Goal: Task Accomplishment & Management: Use online tool/utility

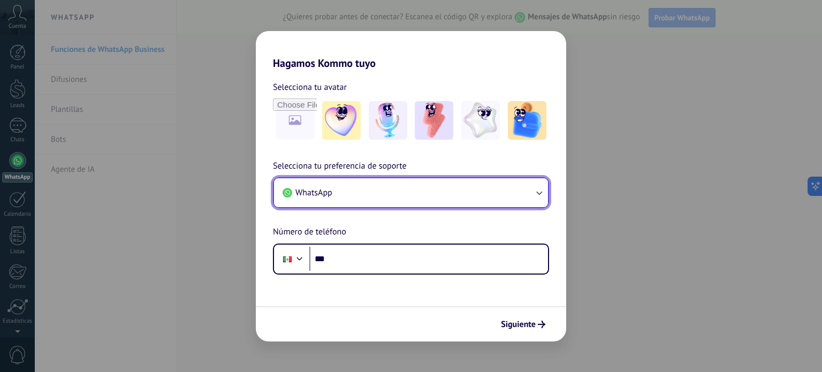
click at [411, 198] on button "WhatsApp" at bounding box center [411, 192] width 274 height 29
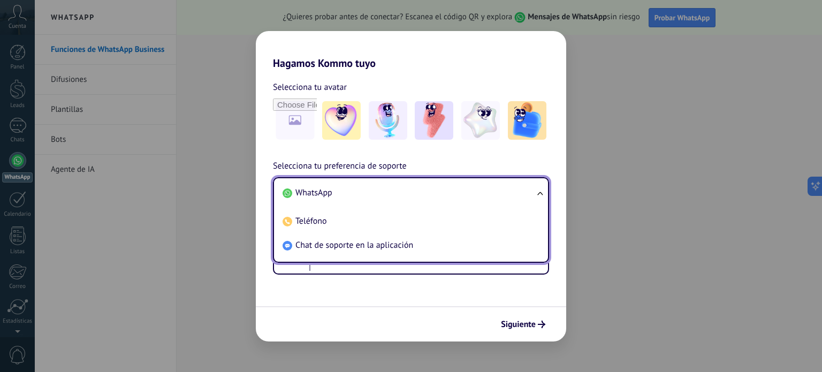
click at [412, 196] on li "WhatsApp" at bounding box center [408, 193] width 261 height 24
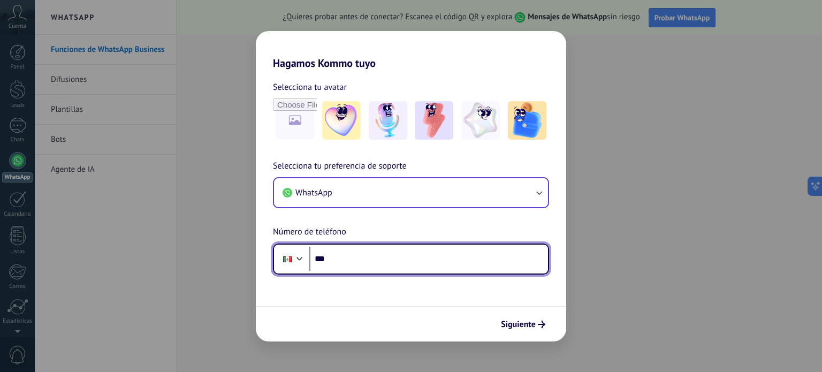
click at [347, 261] on input "***" at bounding box center [428, 259] width 239 height 25
paste input "**********"
type input "**********"
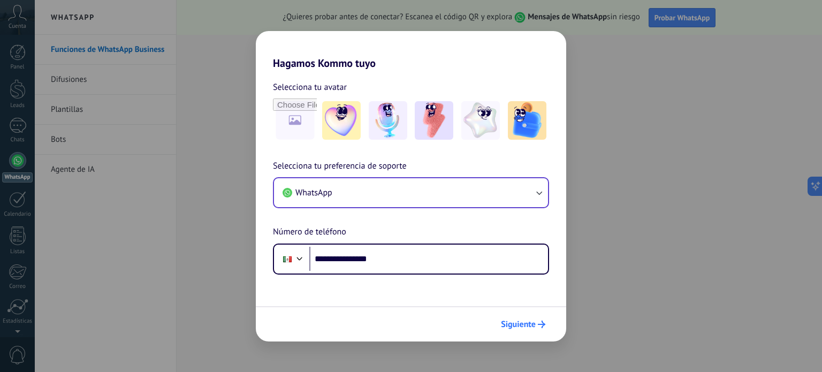
click at [508, 321] on span "Siguiente" at bounding box center [518, 323] width 35 height 7
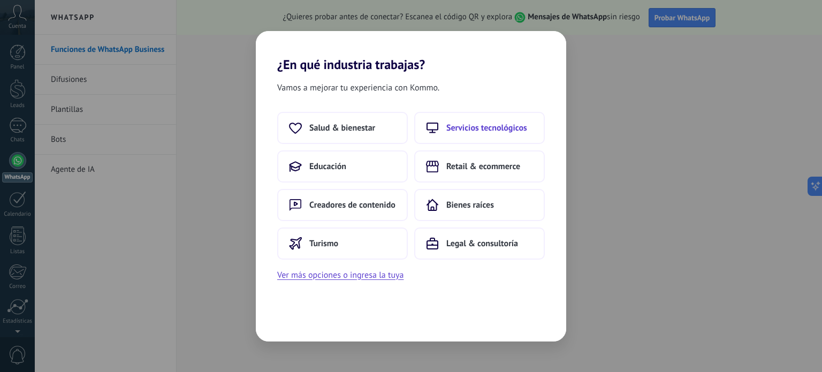
click at [479, 129] on span "Servicios tecnológicos" at bounding box center [486, 128] width 81 height 11
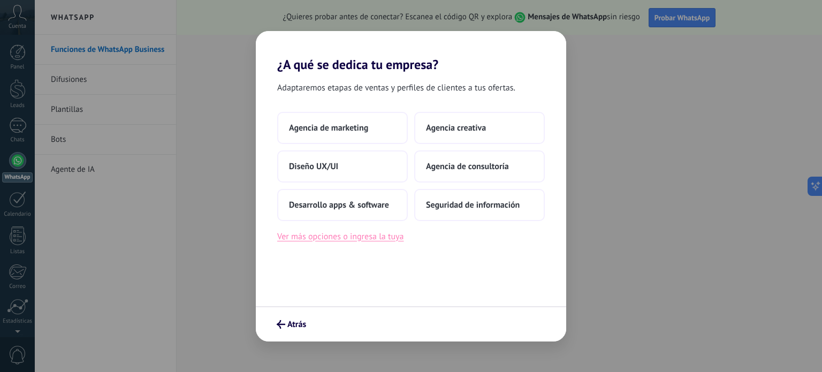
click at [373, 238] on button "Ver más opciones o ingresa la tuya" at bounding box center [340, 237] width 126 height 14
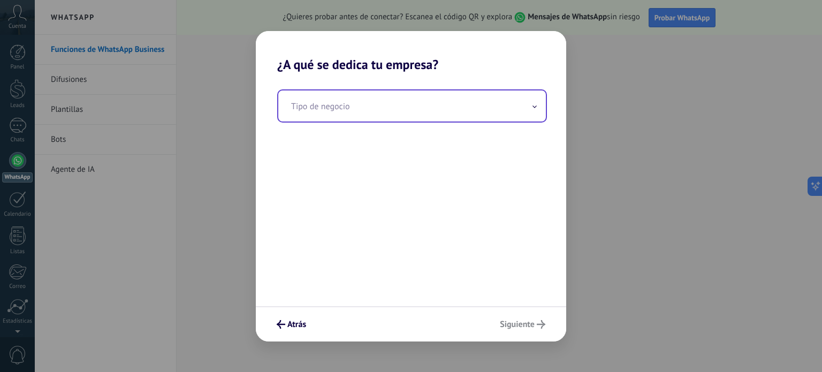
click at [416, 103] on input "text" at bounding box center [411, 105] width 267 height 31
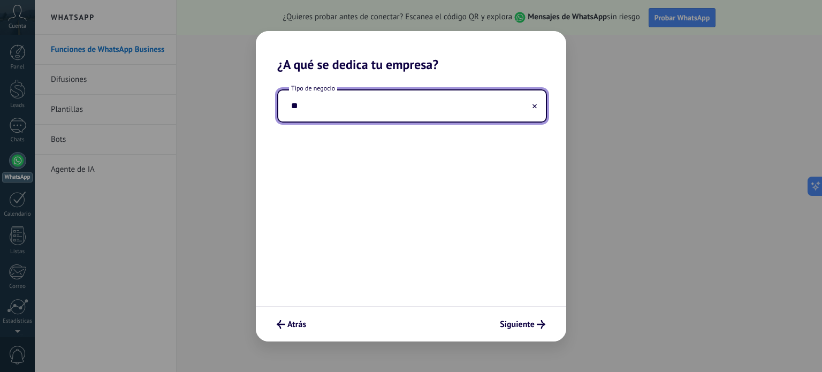
type input "*"
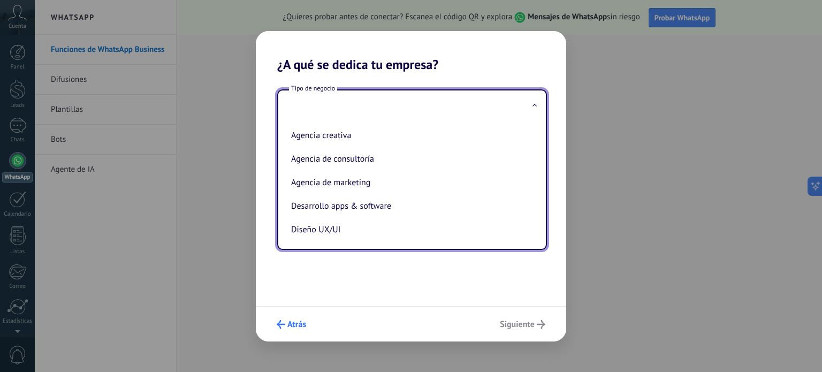
click at [299, 324] on span "Atrás" at bounding box center [296, 323] width 19 height 7
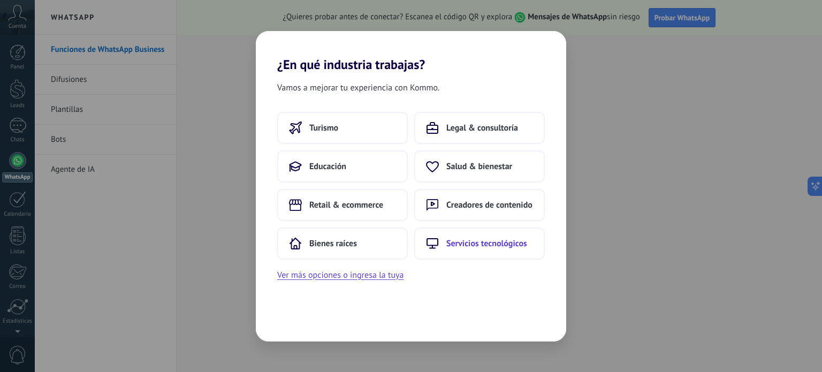
click at [476, 242] on span "Servicios tecnológicos" at bounding box center [486, 243] width 81 height 11
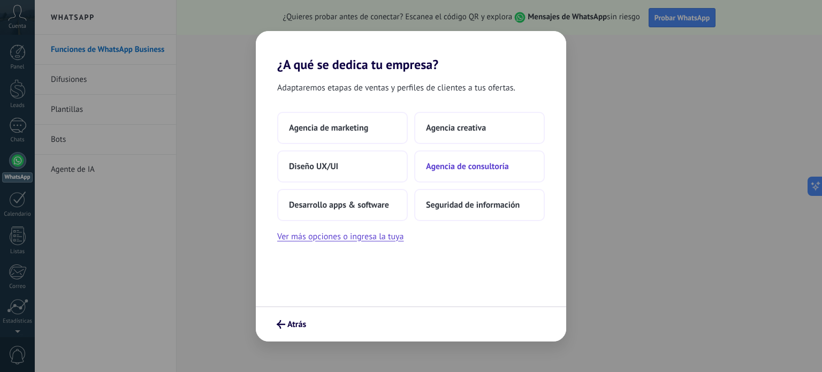
click at [479, 171] on button "Agencia de consultoría" at bounding box center [479, 166] width 131 height 32
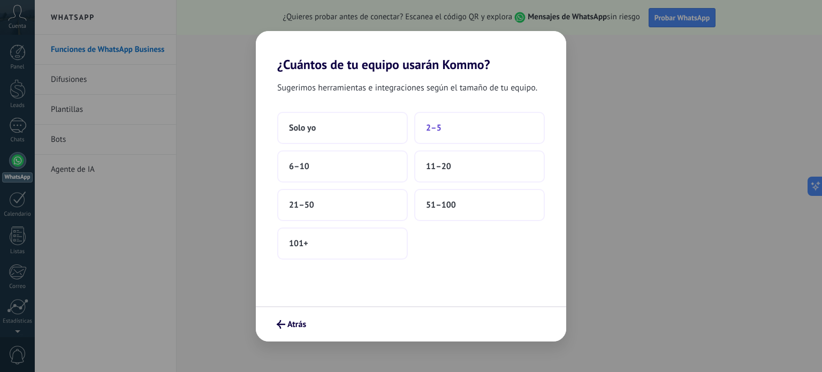
click at [448, 133] on button "2–5" at bounding box center [479, 128] width 131 height 32
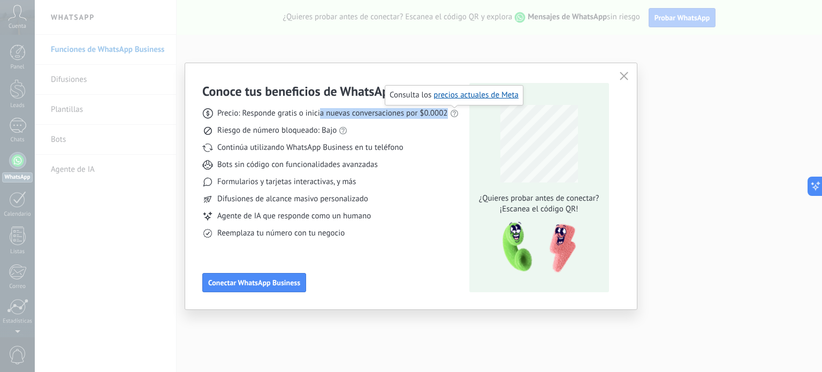
drag, startPoint x: 319, startPoint y: 114, endPoint x: 454, endPoint y: 116, distance: 134.3
click at [454, 116] on div "Precio: Responde gratis o inicia nuevas conversaciones por $0.0002" at bounding box center [330, 113] width 256 height 11
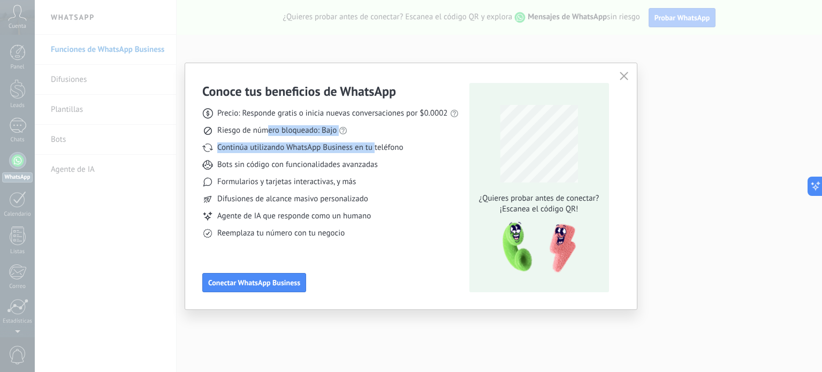
drag, startPoint x: 267, startPoint y: 131, endPoint x: 373, endPoint y: 153, distance: 108.7
click at [373, 153] on div "Precio: Responde gratis o inicia nuevas conversaciones por $0.0002 Riesgo de nú…" at bounding box center [330, 169] width 256 height 139
click at [411, 189] on div "Precio: Responde gratis o inicia nuevas conversaciones por $0.0002 Riesgo de nú…" at bounding box center [330, 169] width 256 height 139
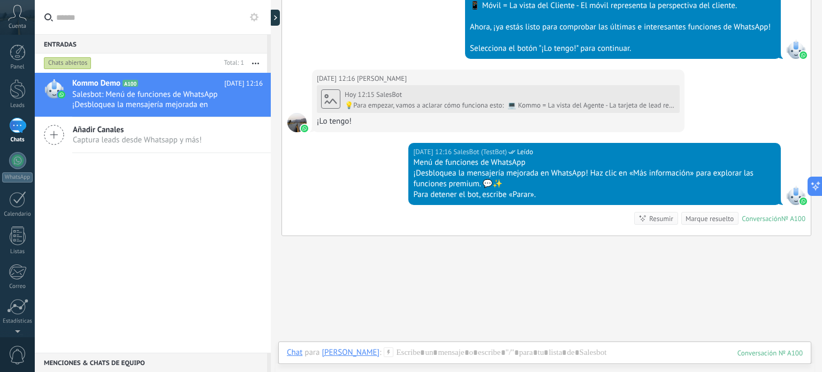
scroll to position [428, 0]
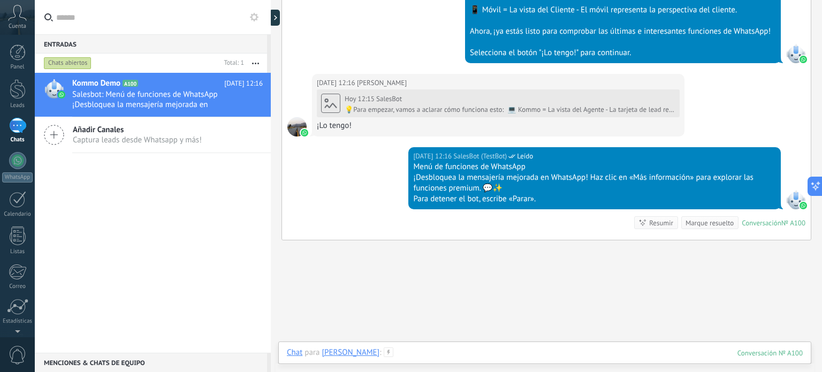
click at [429, 353] on div at bounding box center [545, 363] width 516 height 32
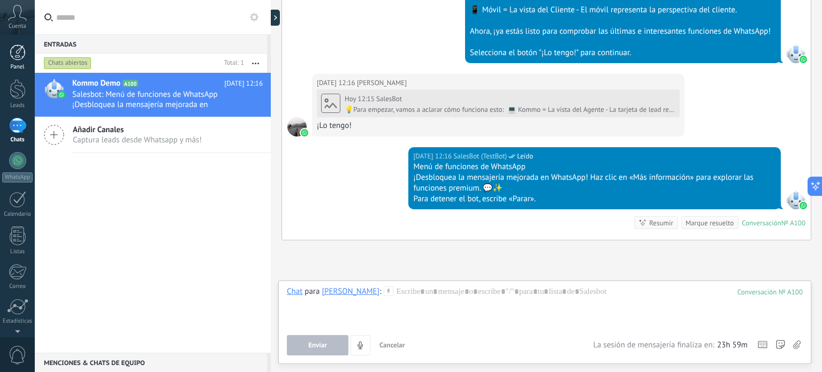
click at [24, 56] on div at bounding box center [18, 52] width 16 height 16
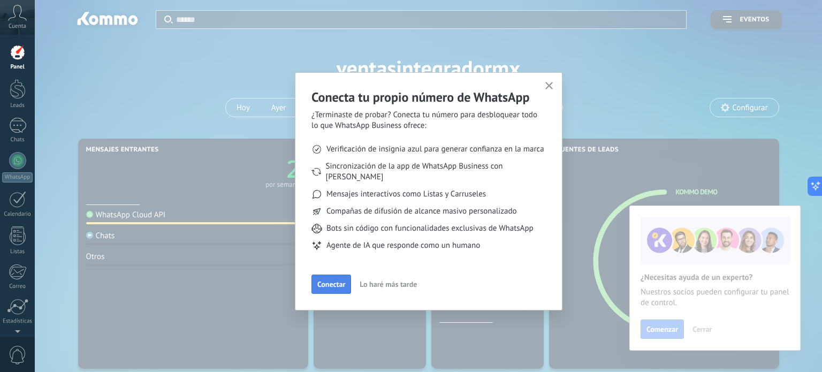
click at [330, 280] on span "Conectar" at bounding box center [331, 283] width 28 height 7
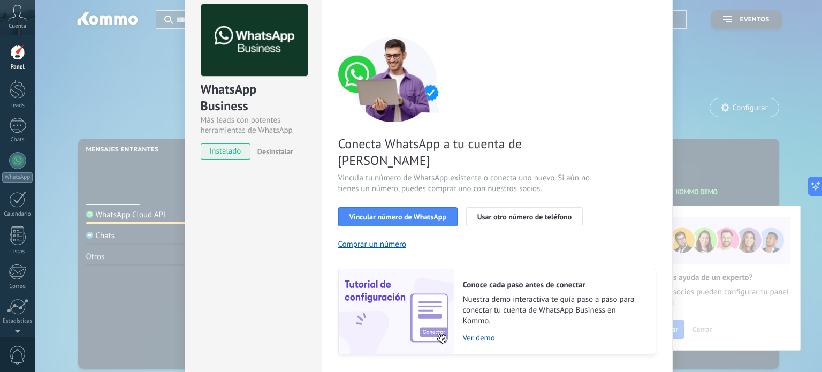
scroll to position [53, 0]
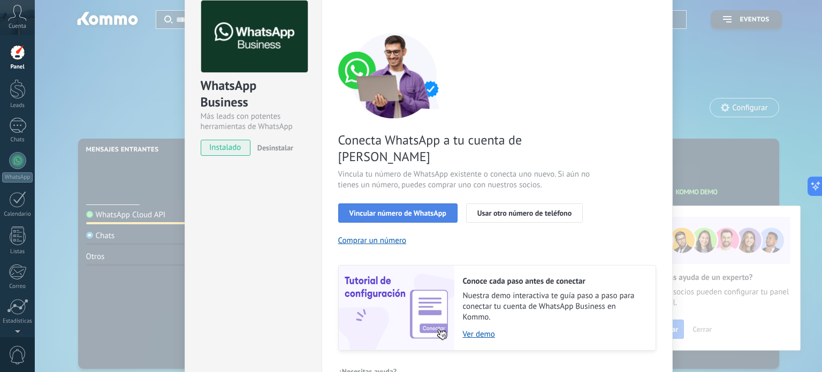
click at [400, 209] on span "Vincular número de WhatsApp" at bounding box center [397, 212] width 97 height 7
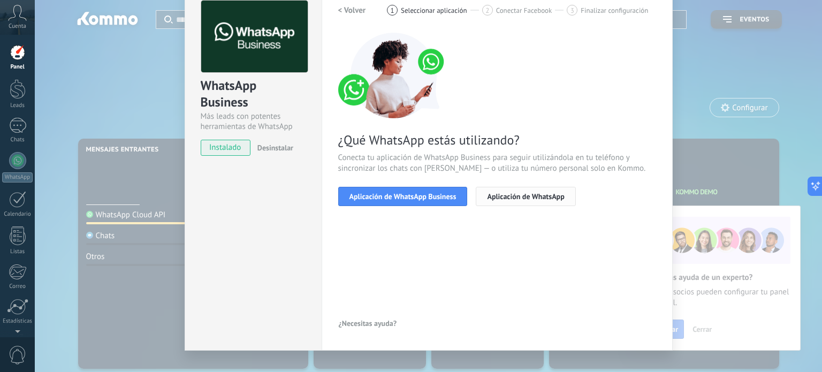
click at [514, 195] on span "Aplicación de WhatsApp" at bounding box center [525, 196] width 77 height 7
